Goal: Task Accomplishment & Management: Manage account settings

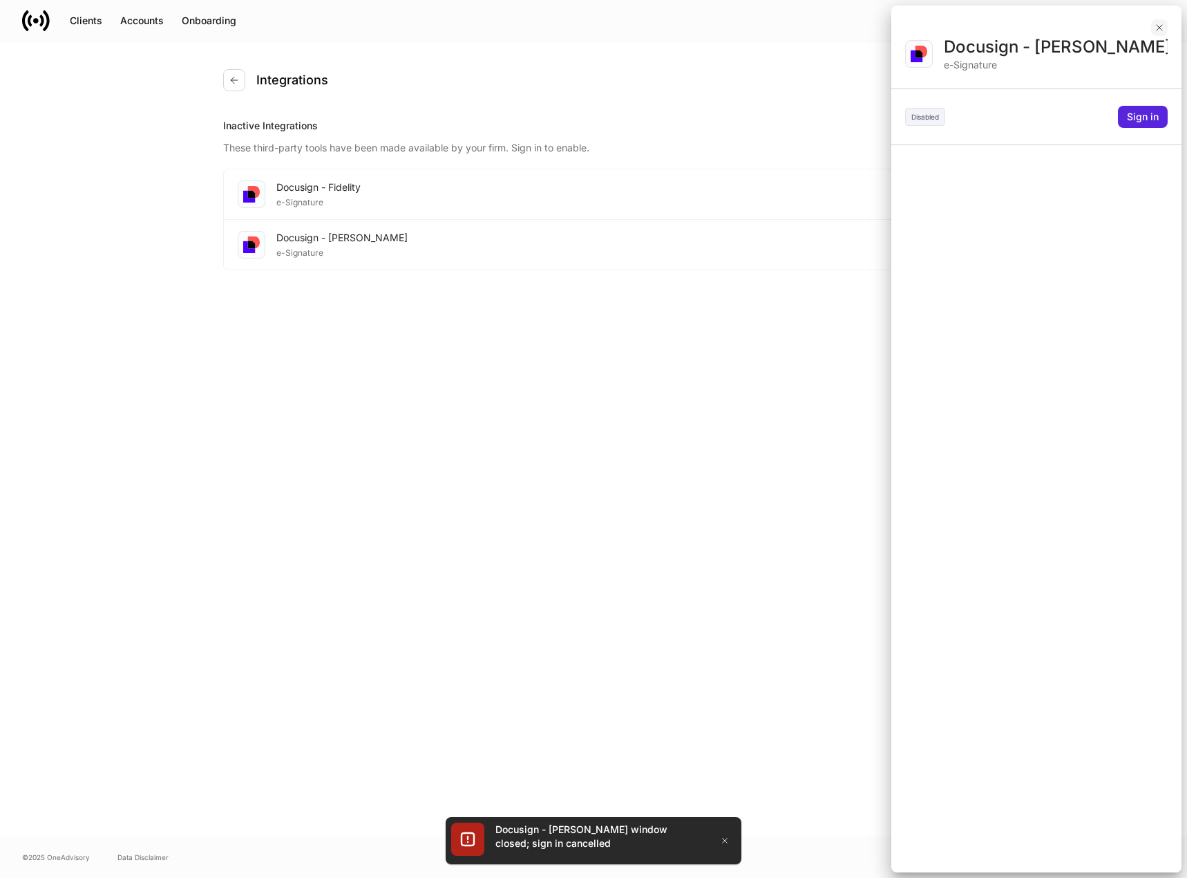
click at [1164, 26] on icon "button" at bounding box center [1159, 27] width 11 height 11
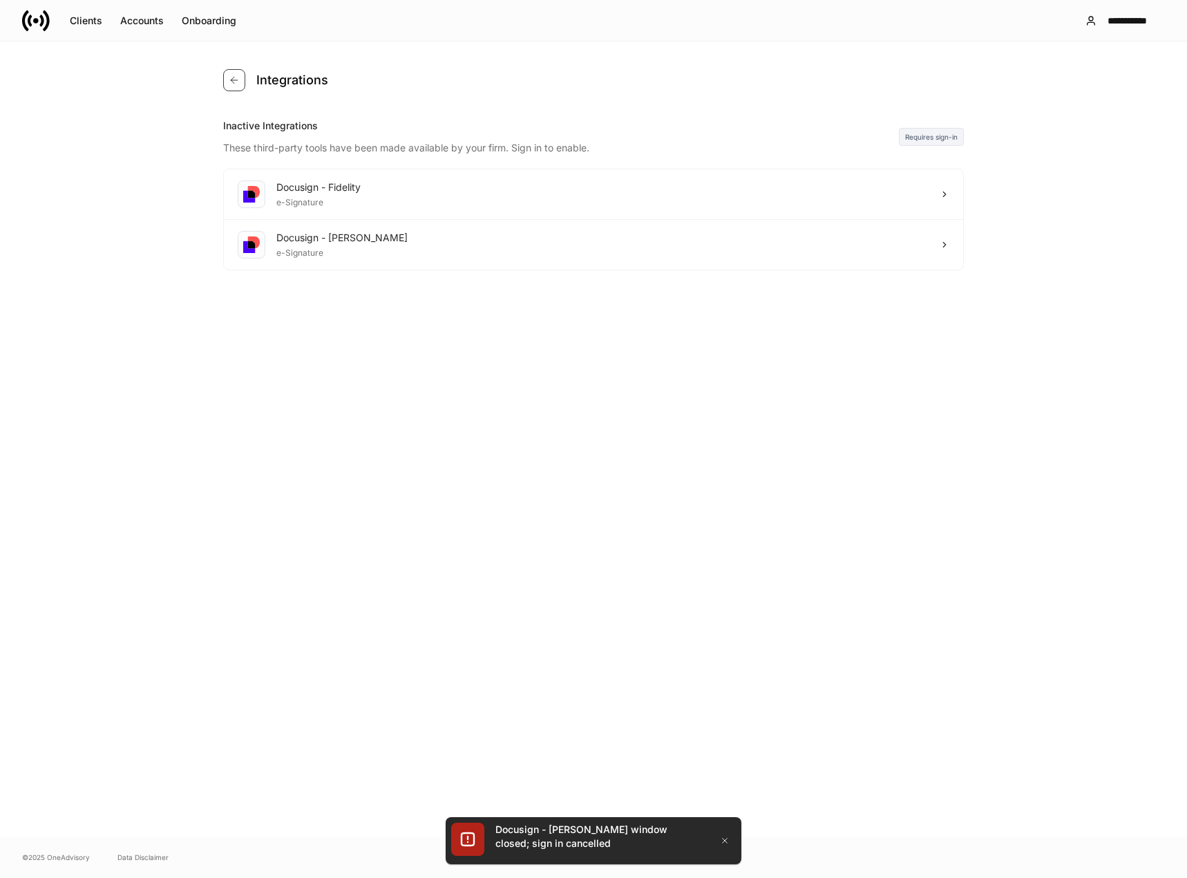
click at [242, 75] on button "button" at bounding box center [234, 80] width 22 height 22
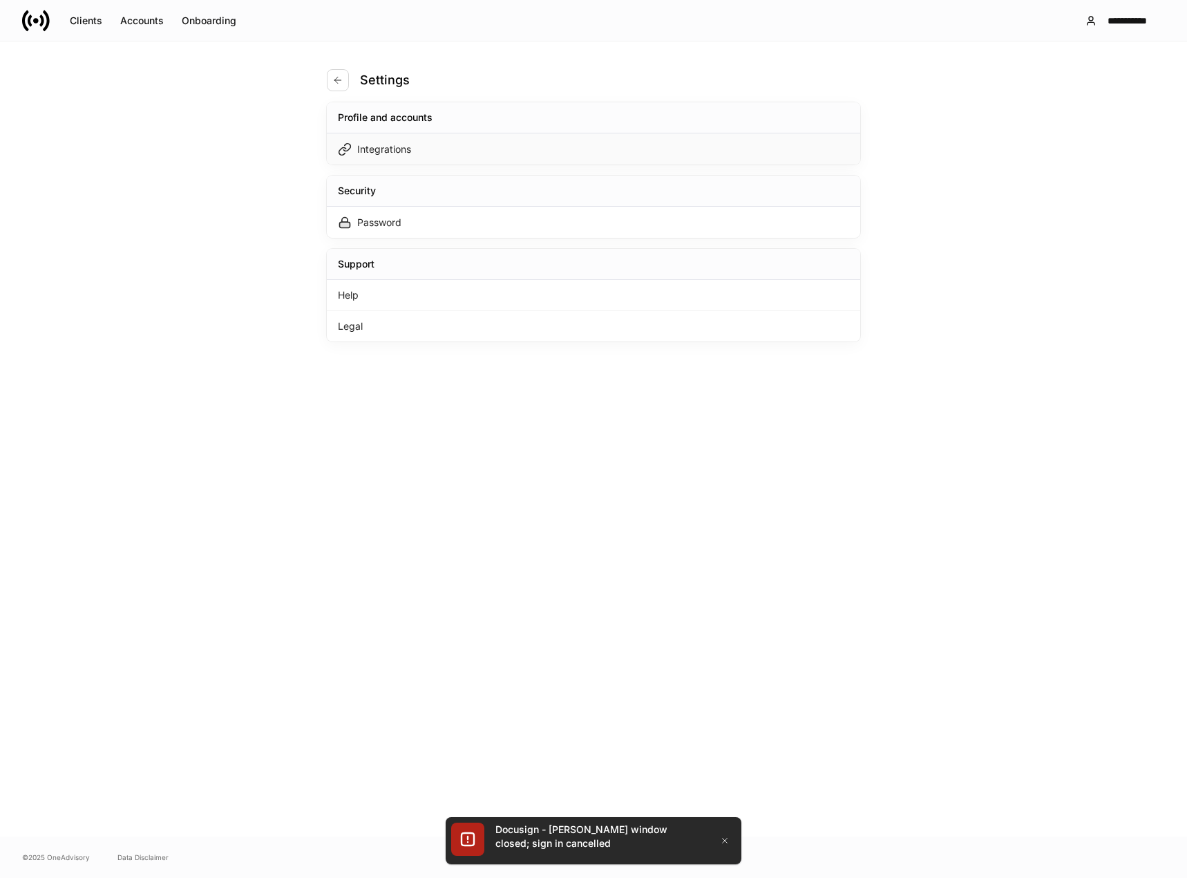
click at [377, 147] on div "Integrations" at bounding box center [384, 149] width 54 height 14
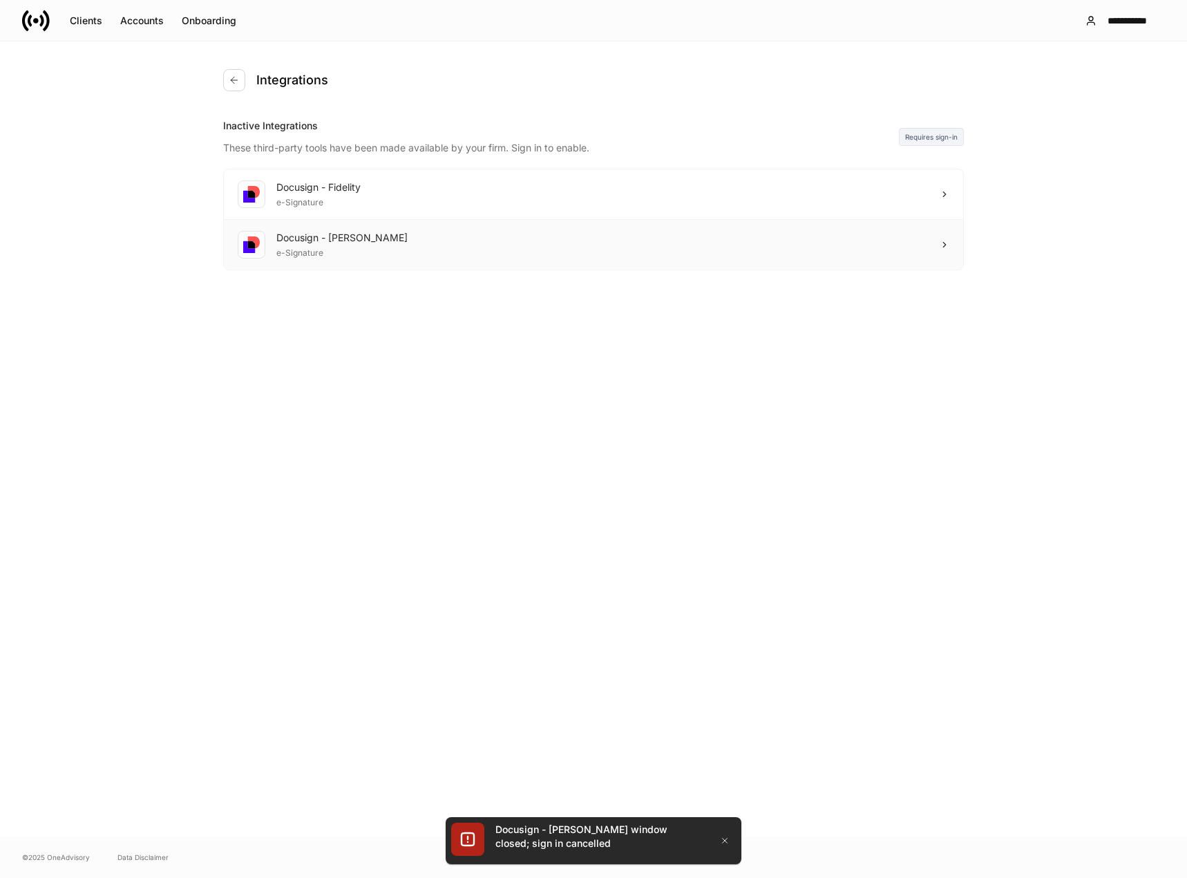
click at [947, 244] on icon at bounding box center [945, 245] width 10 height 10
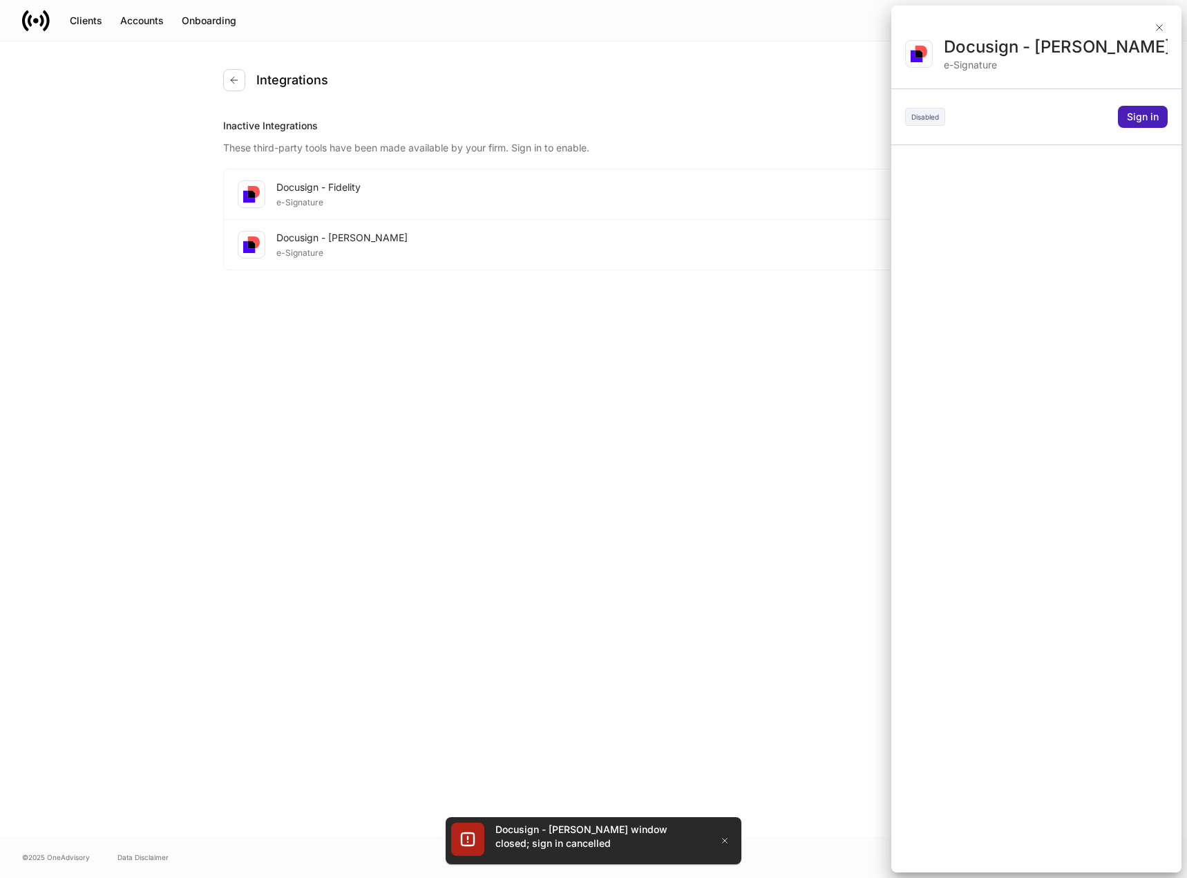
click at [1153, 122] on div "Sign in" at bounding box center [1143, 117] width 32 height 14
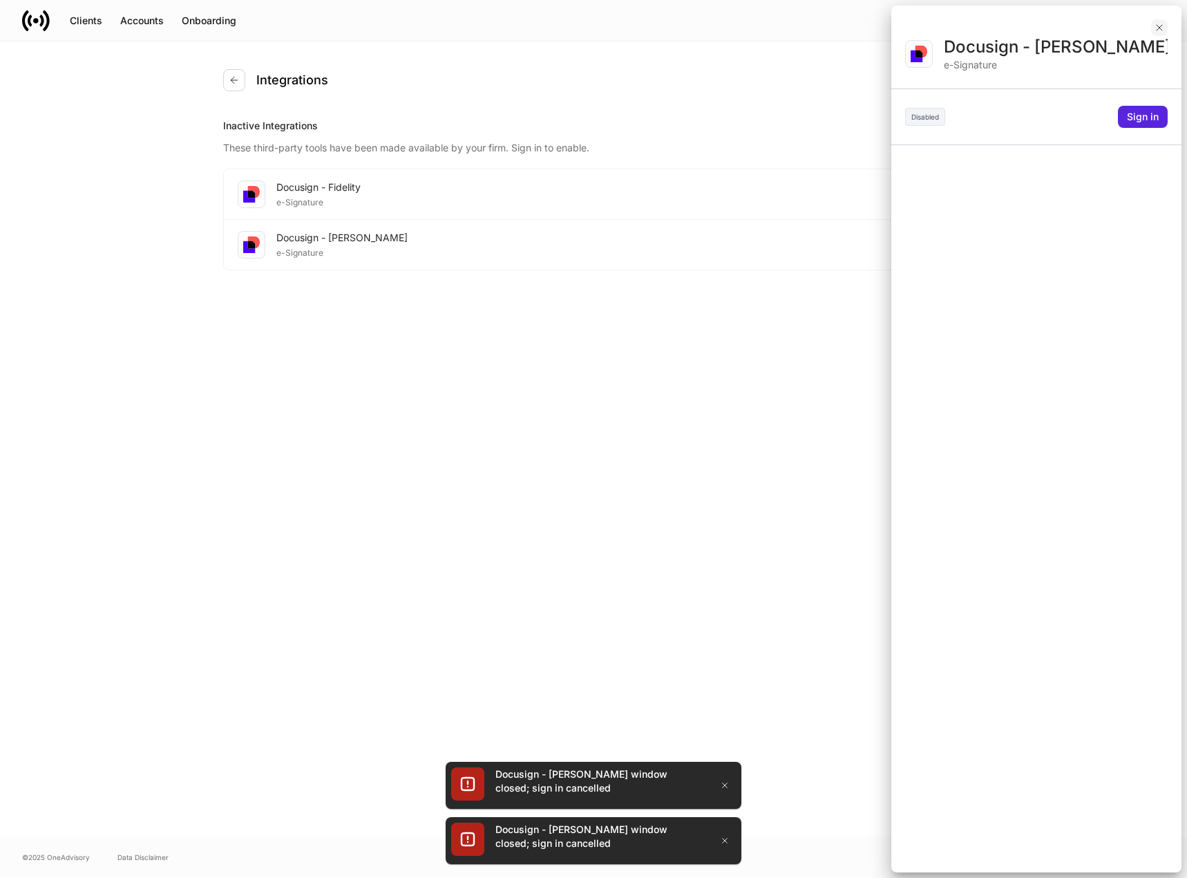
click at [1155, 27] on icon "button" at bounding box center [1159, 27] width 11 height 11
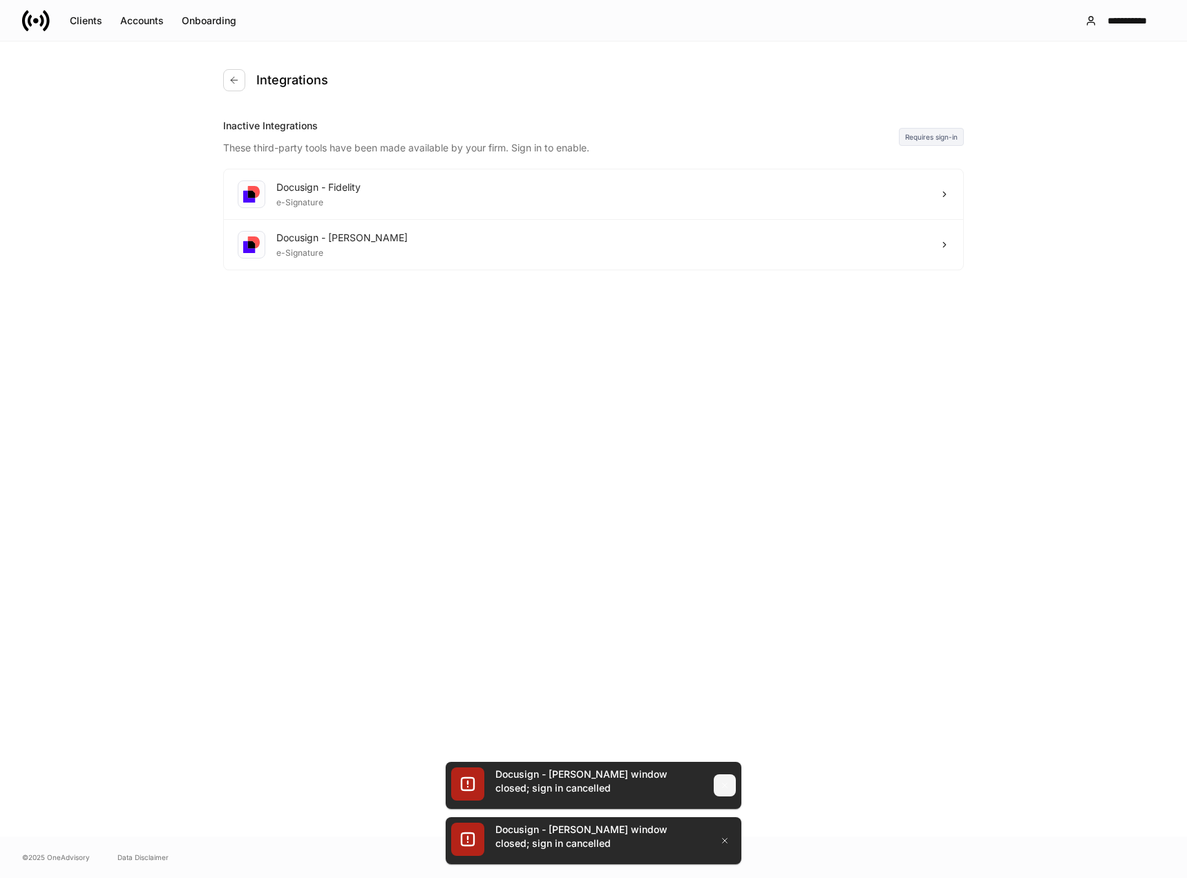
click at [726, 785] on icon "button" at bounding box center [724, 784] width 11 height 11
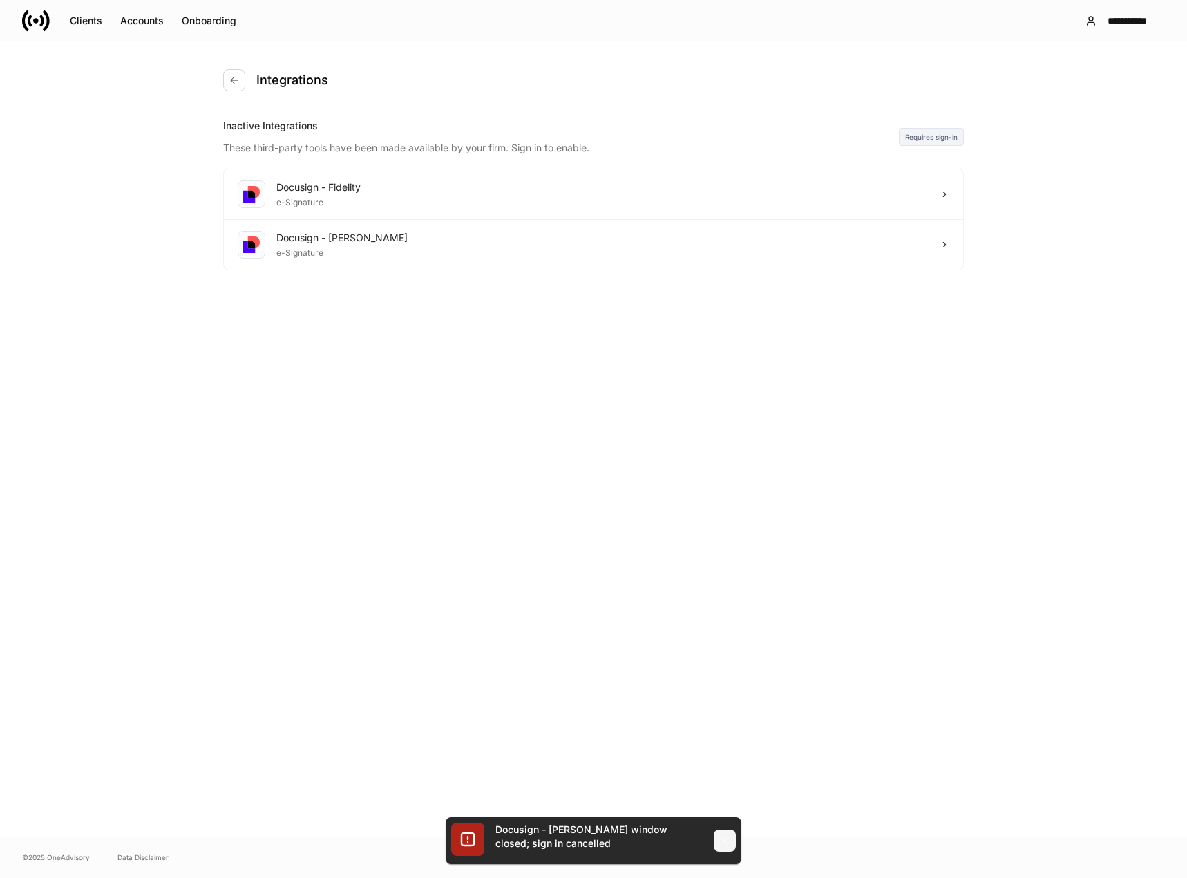
click at [724, 836] on icon "button" at bounding box center [724, 840] width 11 height 11
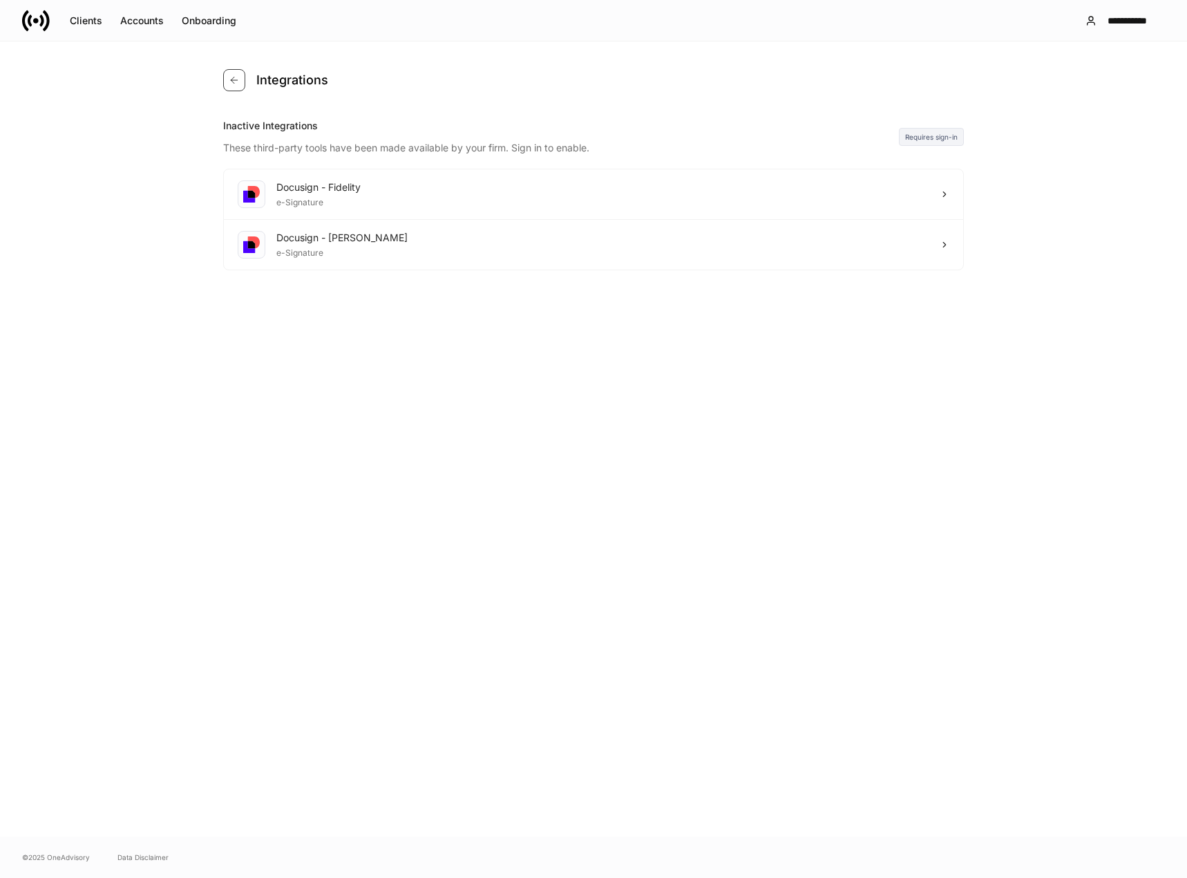
click at [231, 82] on icon "button" at bounding box center [234, 80] width 11 height 11
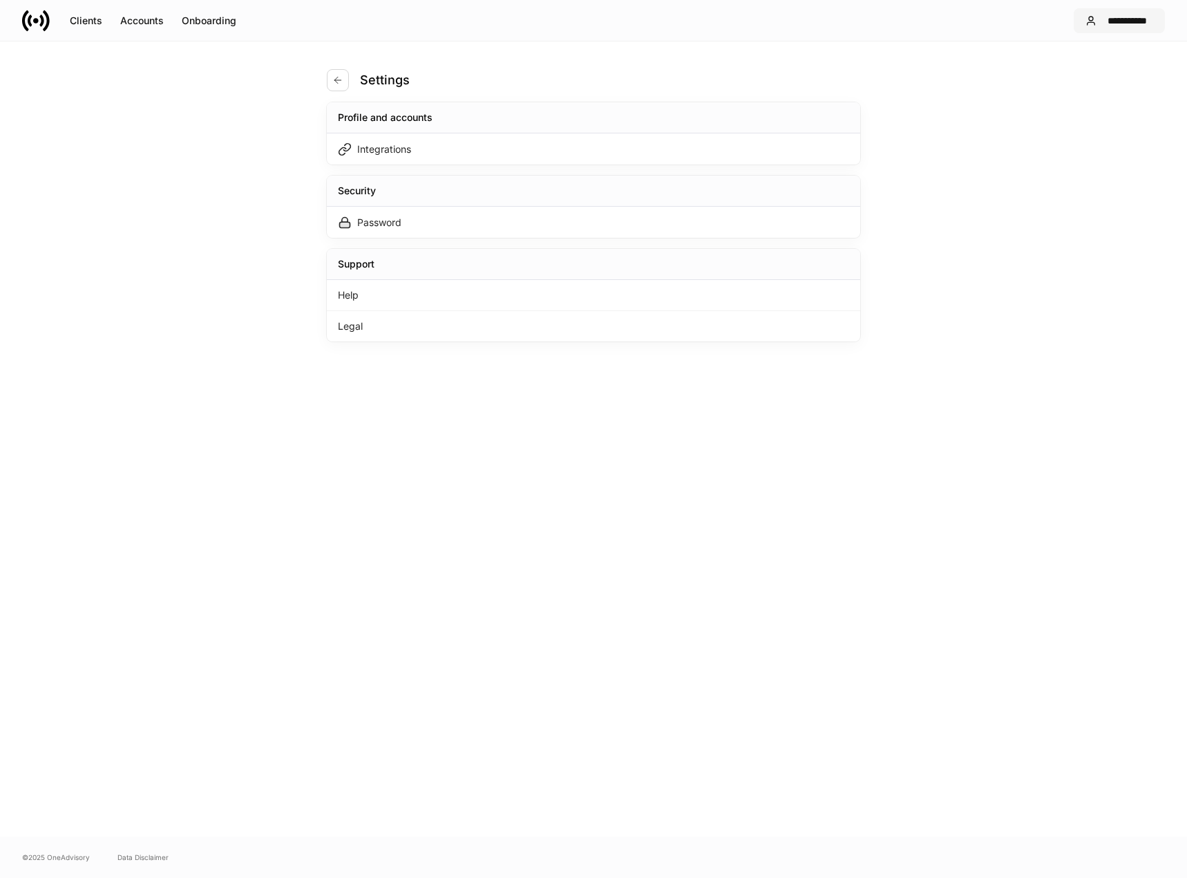
click at [1107, 29] on button "**********" at bounding box center [1119, 20] width 91 height 25
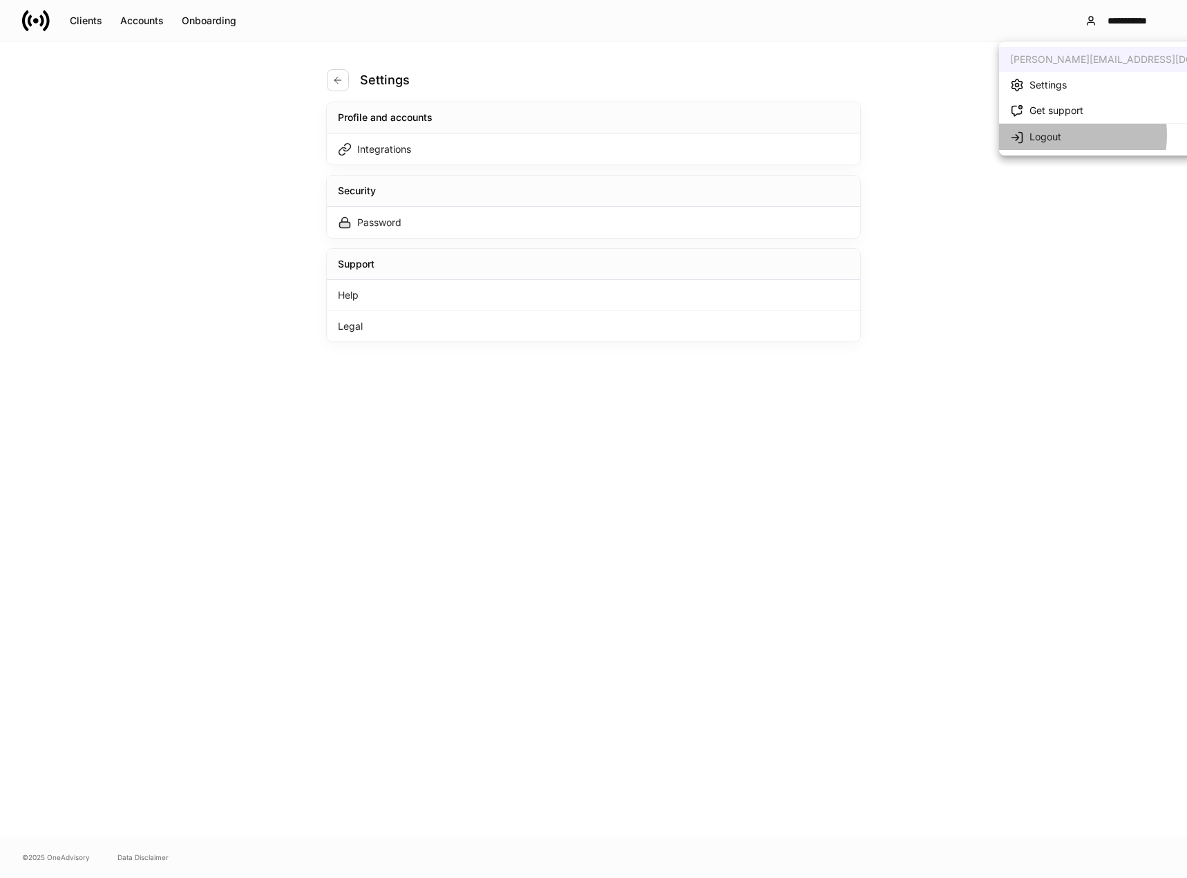
click at [1059, 135] on div "Logout" at bounding box center [1046, 137] width 32 height 14
